Goal: Task Accomplishment & Management: Use online tool/utility

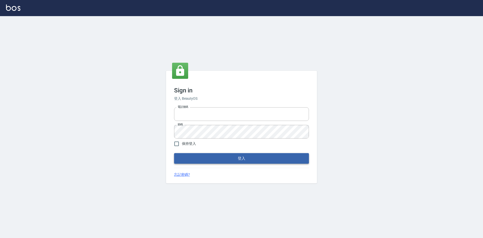
type input "0963852741"
click at [216, 160] on button "登入" at bounding box center [241, 158] width 135 height 11
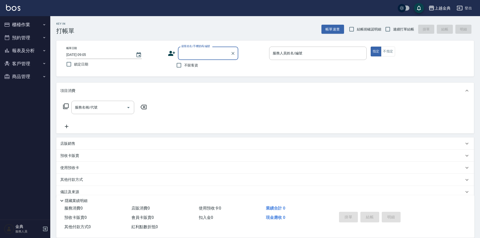
click at [27, 25] on button "櫃檯作業" at bounding box center [25, 24] width 46 height 13
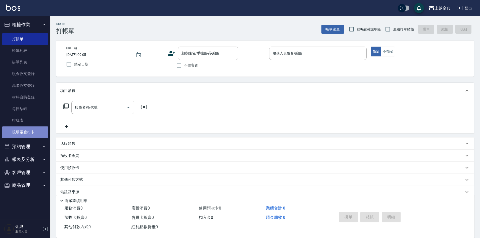
click at [27, 130] on link "現場電腦打卡" at bounding box center [25, 132] width 46 height 12
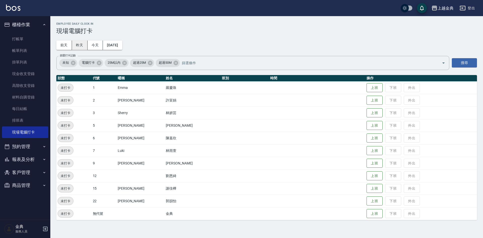
click at [78, 44] on button "昨天" at bounding box center [80, 44] width 16 height 9
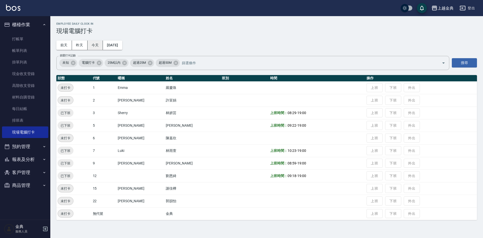
click at [94, 43] on button "今天" at bounding box center [96, 44] width 16 height 9
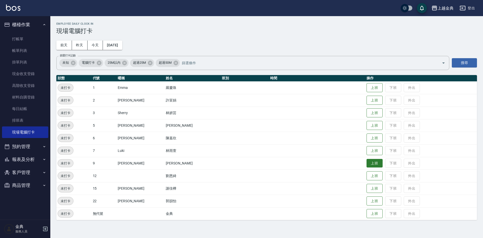
click at [369, 162] on button "上班" at bounding box center [374, 163] width 16 height 9
click at [366, 102] on button "上班" at bounding box center [374, 100] width 16 height 9
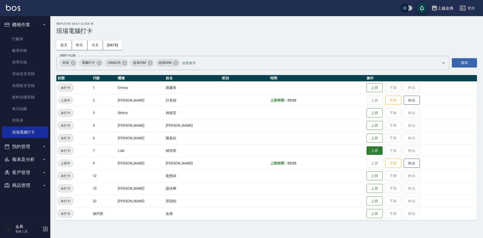
click at [366, 147] on button "上班" at bounding box center [374, 150] width 16 height 9
click at [368, 125] on button "上班" at bounding box center [374, 125] width 16 height 9
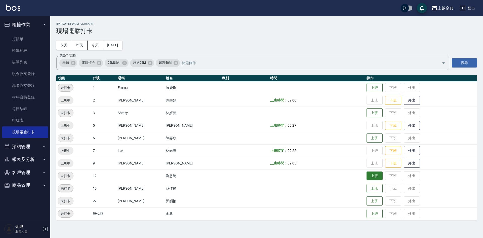
click at [366, 173] on button "上班" at bounding box center [374, 175] width 16 height 9
click at [366, 134] on button "上班" at bounding box center [374, 138] width 16 height 9
